Goal: Task Accomplishment & Management: Use online tool/utility

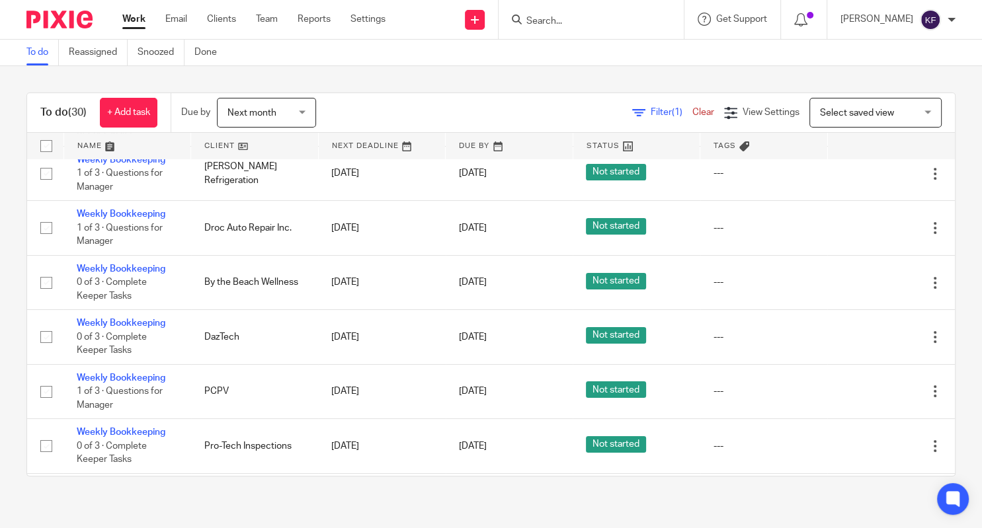
scroll to position [296, 0]
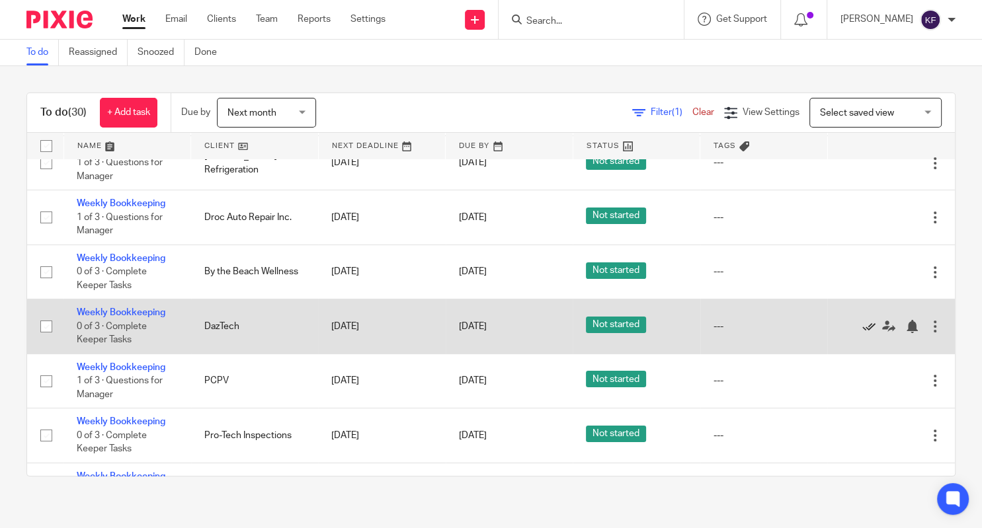
click at [869, 333] on icon at bounding box center [868, 326] width 13 height 13
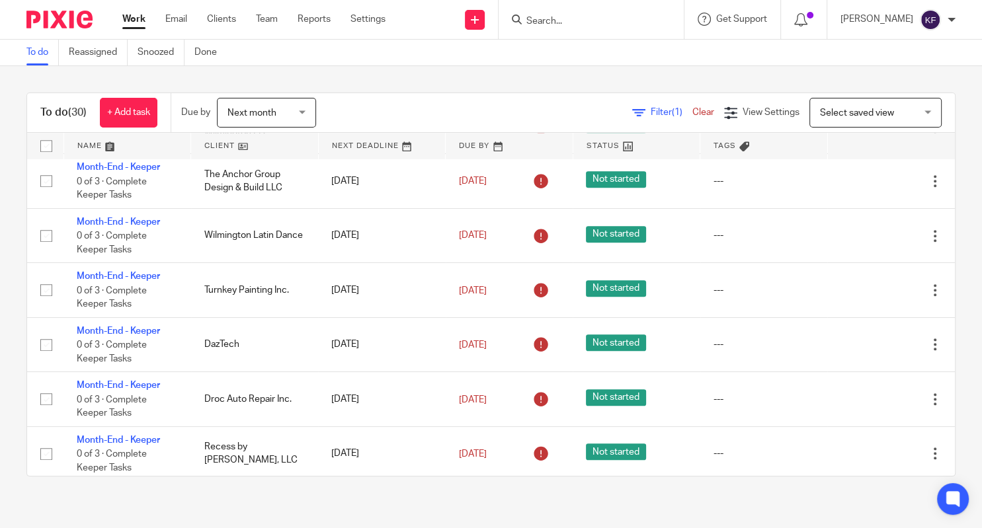
scroll to position [1158, 0]
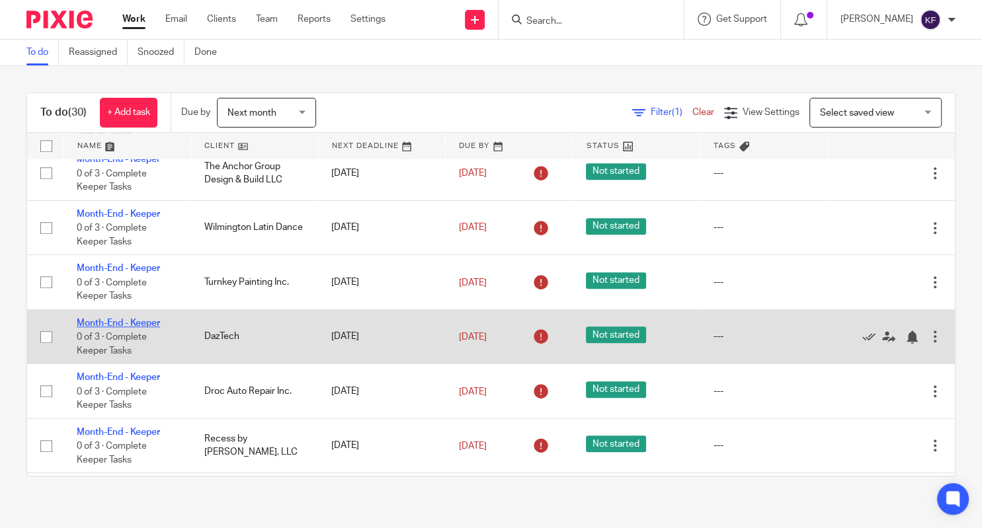
click at [147, 328] on link "Month-End - Keeper" at bounding box center [118, 323] width 83 height 9
click at [130, 328] on link "Month-End - Keeper" at bounding box center [118, 323] width 83 height 9
click at [147, 328] on link "Month-End - Keeper" at bounding box center [118, 323] width 83 height 9
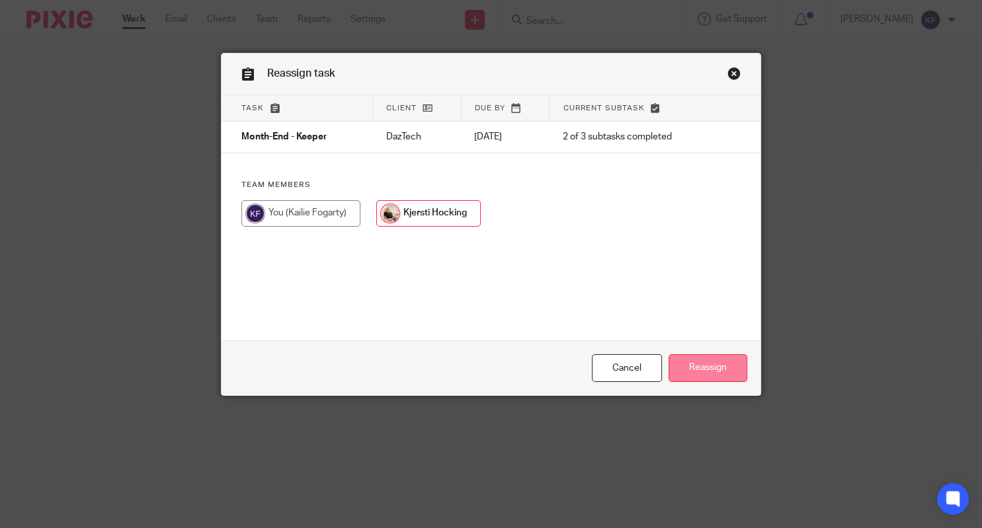
click at [699, 368] on input "Reassign" at bounding box center [707, 368] width 79 height 28
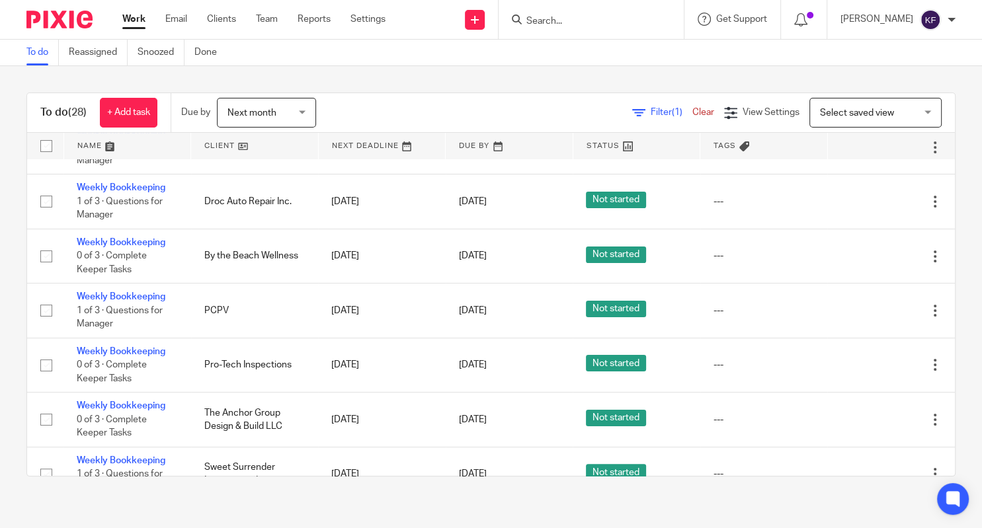
scroll to position [315, 0]
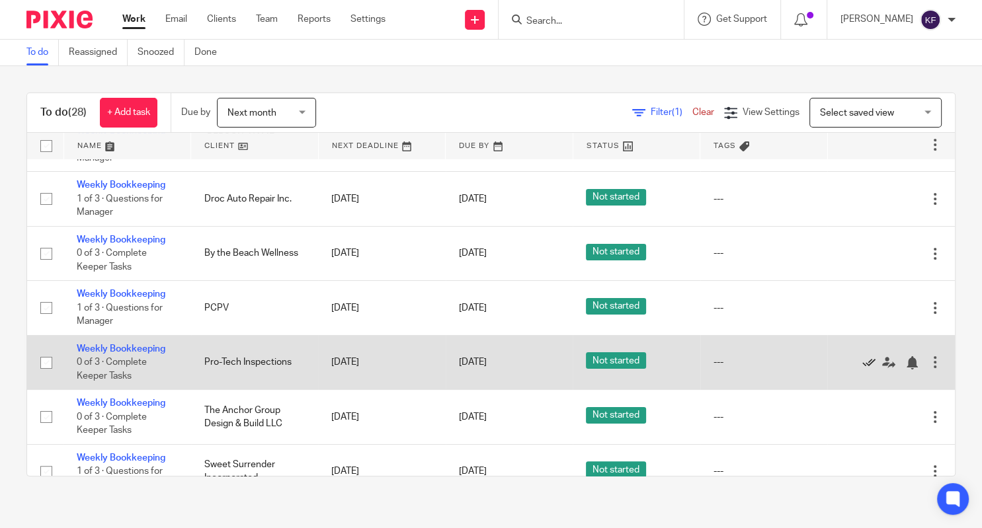
click at [874, 369] on icon at bounding box center [868, 362] width 13 height 13
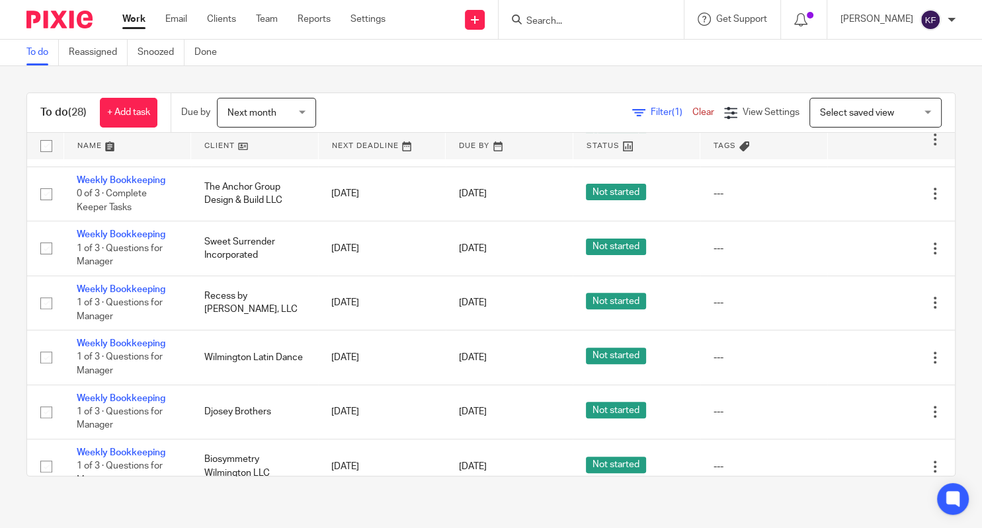
scroll to position [543, 0]
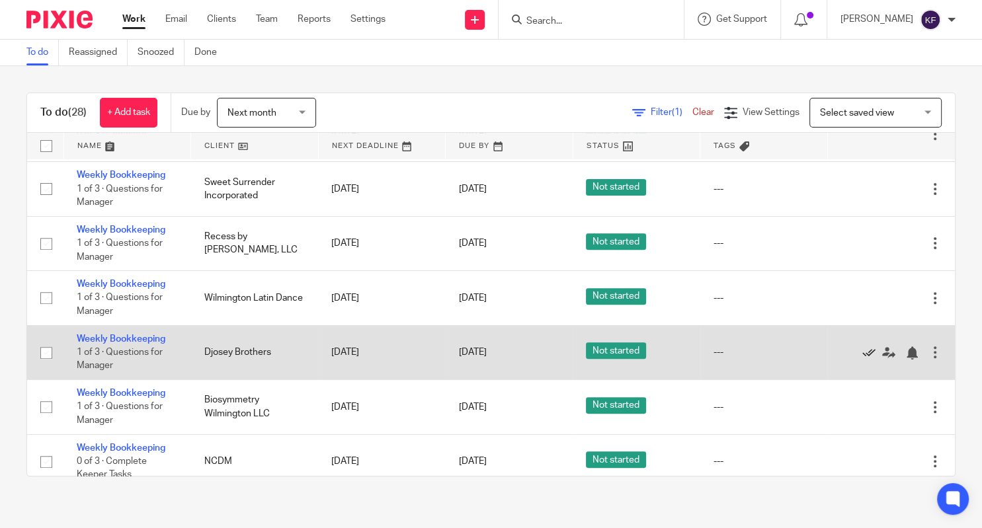
click at [863, 360] on icon at bounding box center [868, 352] width 13 height 13
